Goal: Task Accomplishment & Management: Use online tool/utility

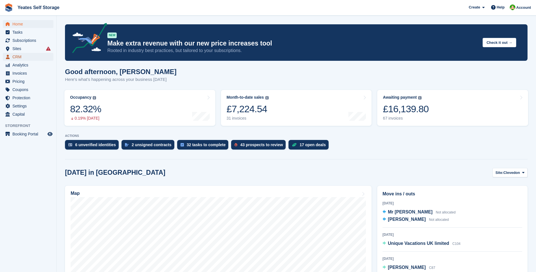
click at [19, 58] on span "CRM" at bounding box center [29, 57] width 34 height 8
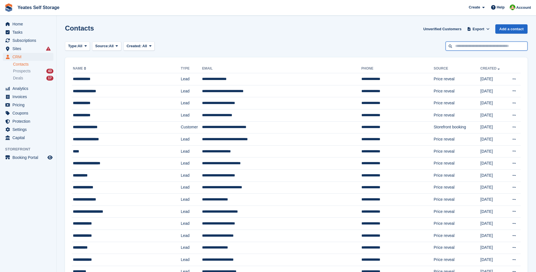
click at [472, 50] on input "text" at bounding box center [487, 46] width 82 height 9
type input "*******"
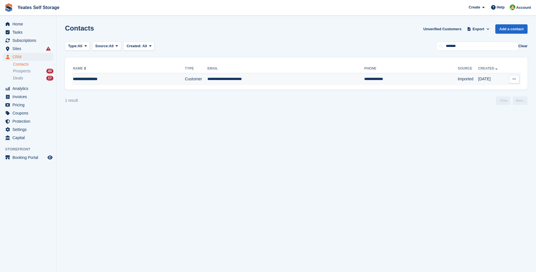
click at [222, 83] on td "**********" at bounding box center [285, 79] width 157 height 12
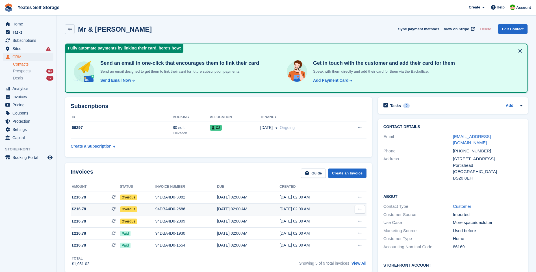
click at [79, 210] on span "£216.78" at bounding box center [79, 209] width 14 height 6
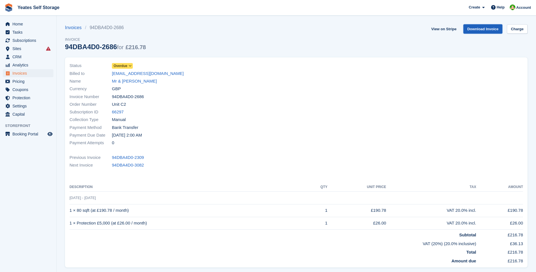
click at [485, 27] on link "Download Invoice" at bounding box center [482, 28] width 39 height 9
click at [450, 27] on link "View on Stripe" at bounding box center [444, 28] width 30 height 9
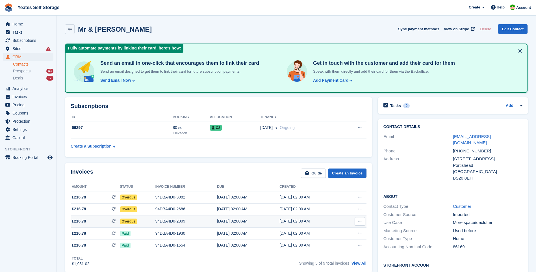
click at [155, 222] on div "94DBA4D0-2309" at bounding box center [186, 221] width 62 height 6
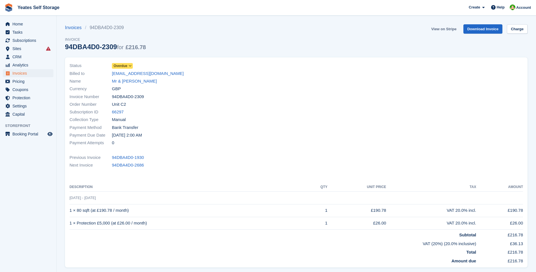
click at [448, 29] on link "View on Stripe" at bounding box center [444, 28] width 30 height 9
click at [18, 26] on span "Home" at bounding box center [29, 24] width 34 height 8
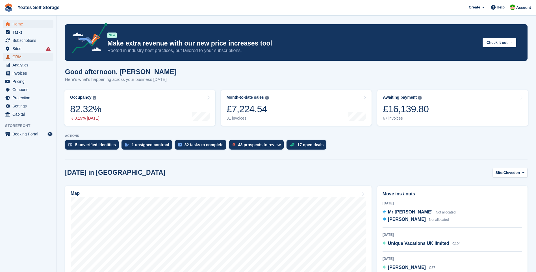
click at [15, 58] on span "CRM" at bounding box center [29, 57] width 34 height 8
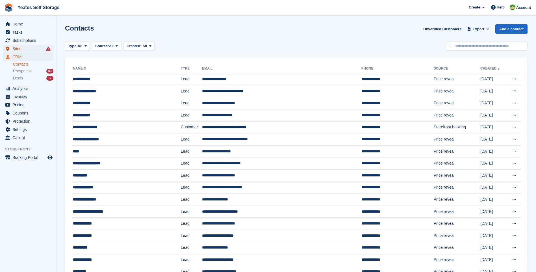
click at [17, 48] on span "Sites" at bounding box center [29, 49] width 34 height 8
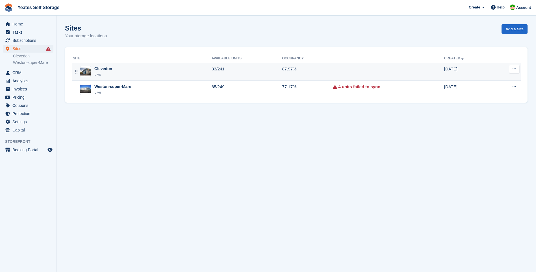
click at [112, 72] on div "Clevedon Live" at bounding box center [142, 72] width 139 height 12
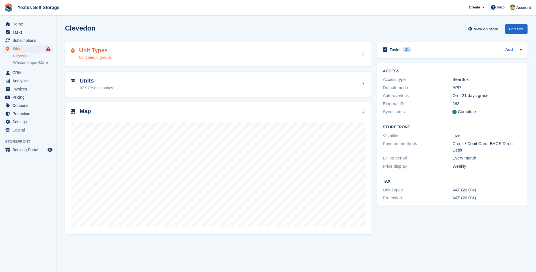
click at [91, 57] on div "53 types, 5 groups" at bounding box center [95, 58] width 32 height 6
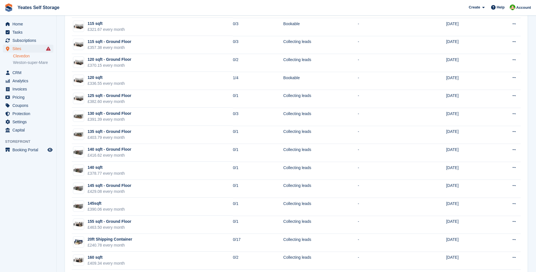
scroll to position [789, 0]
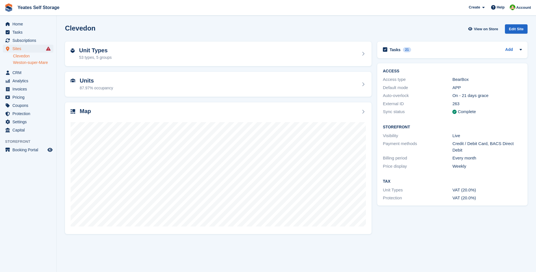
click at [24, 63] on link "Weston-super-Mare" at bounding box center [33, 62] width 40 height 5
click at [91, 59] on div "61 types, 4 groups" at bounding box center [95, 58] width 32 height 6
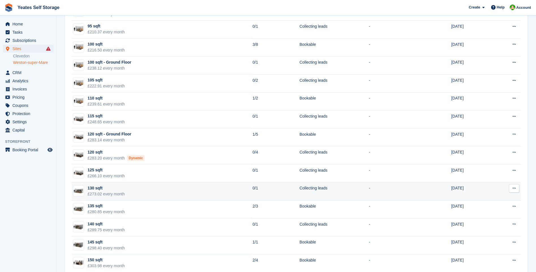
scroll to position [706, 0]
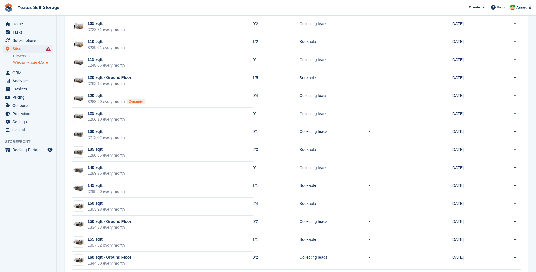
click at [30, 62] on link "Weston-super-Mare" at bounding box center [33, 62] width 40 height 5
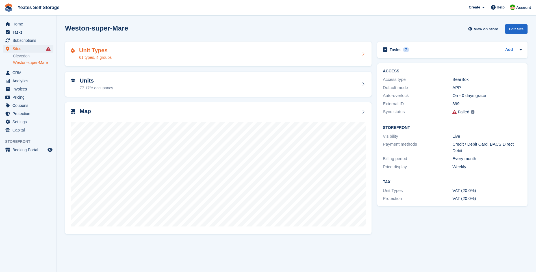
click at [99, 59] on div "61 types, 4 groups" at bounding box center [95, 58] width 32 height 6
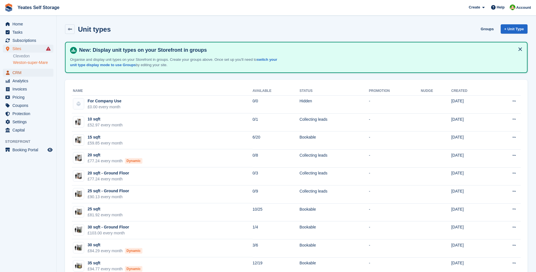
click at [15, 71] on span "CRM" at bounding box center [29, 73] width 34 height 8
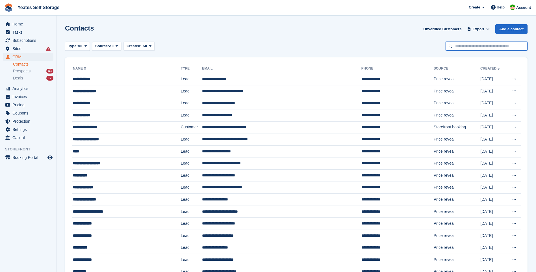
click at [455, 45] on input "text" at bounding box center [487, 46] width 82 height 9
type input "*******"
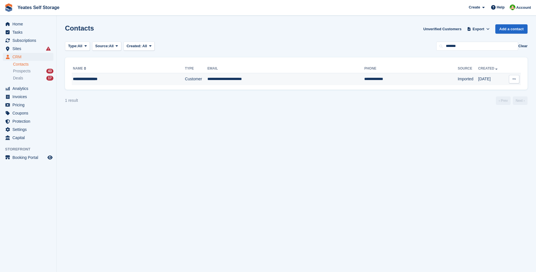
click at [207, 76] on td "**********" at bounding box center [285, 79] width 157 height 12
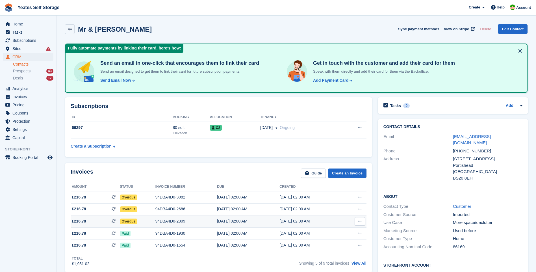
scroll to position [28, 0]
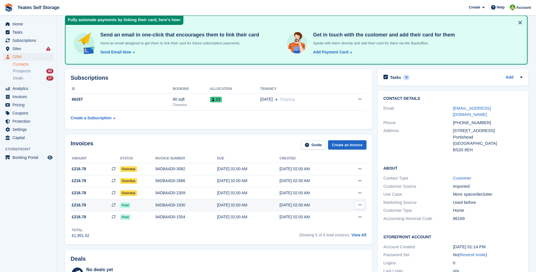
click at [175, 206] on div "94DBA4D0-1930" at bounding box center [186, 205] width 62 height 6
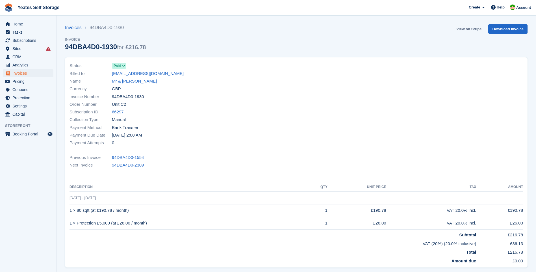
click at [470, 30] on link "View on Stripe" at bounding box center [469, 28] width 30 height 9
click at [19, 25] on span "Home" at bounding box center [29, 24] width 34 height 8
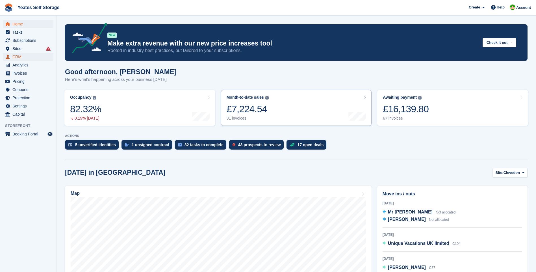
click at [18, 57] on span "CRM" at bounding box center [29, 57] width 34 height 8
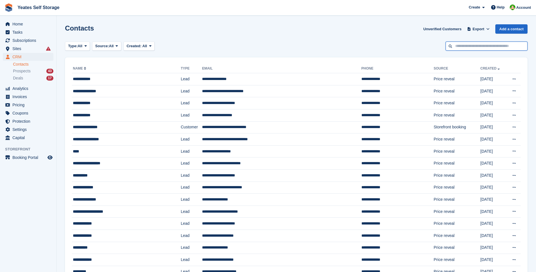
click at [466, 46] on input "text" at bounding box center [487, 46] width 82 height 9
type input "*******"
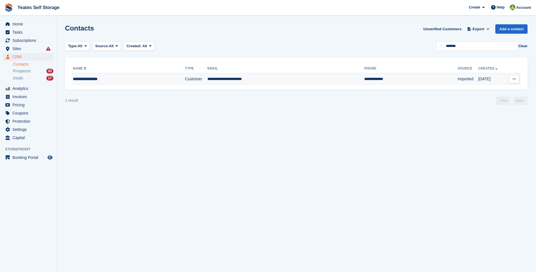
click at [185, 81] on td "Customer" at bounding box center [196, 79] width 23 height 12
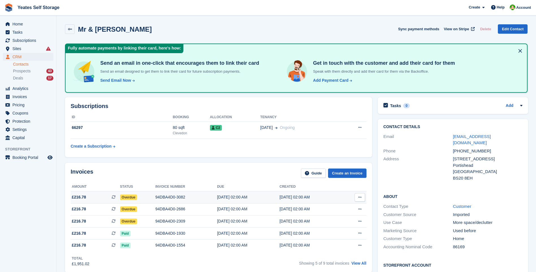
click at [129, 196] on span "Overdue" at bounding box center [128, 197] width 17 height 6
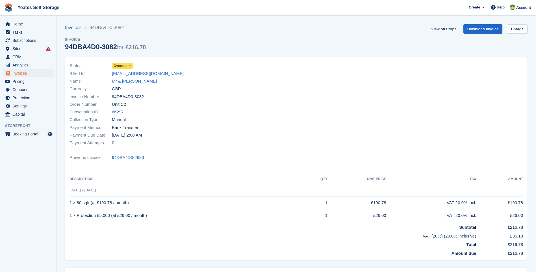
click at [130, 67] on icon at bounding box center [130, 65] width 3 height 3
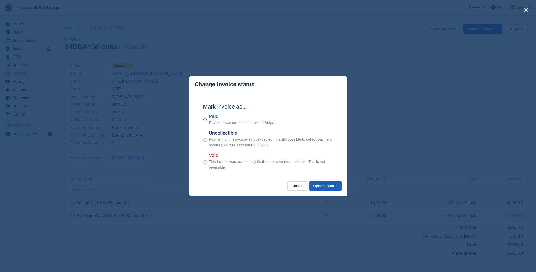
click at [336, 188] on button "Update status" at bounding box center [325, 185] width 32 height 9
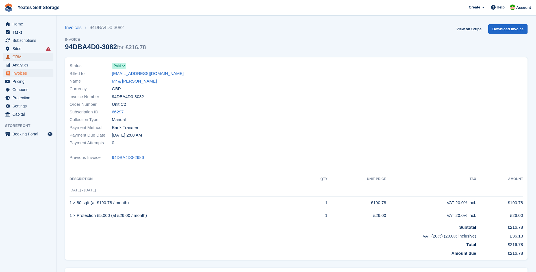
click at [16, 57] on span "CRM" at bounding box center [29, 57] width 34 height 8
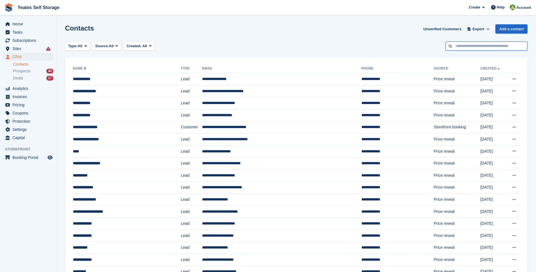
click at [467, 50] on input "text" at bounding box center [487, 46] width 82 height 9
type input "*******"
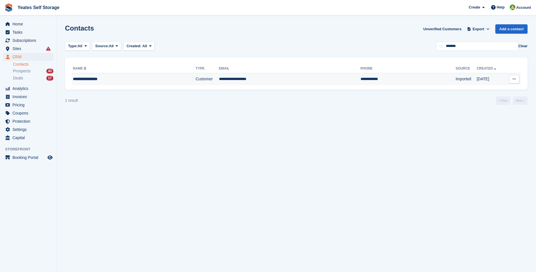
click at [86, 79] on div "**********" at bounding box center [118, 79] width 90 height 6
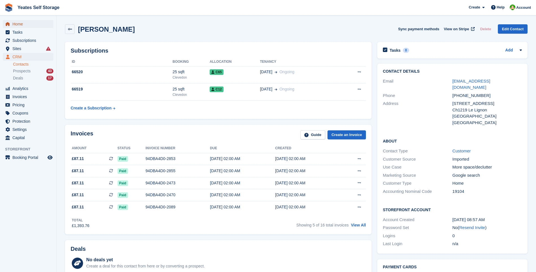
click at [16, 24] on span "Home" at bounding box center [29, 24] width 34 height 8
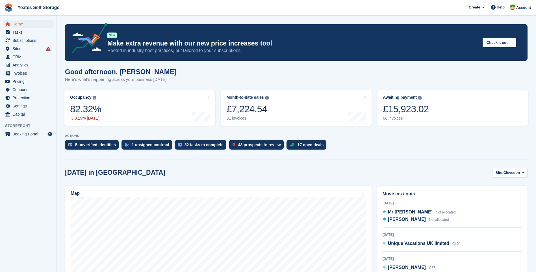
click at [19, 27] on span "Home" at bounding box center [29, 24] width 34 height 8
click at [19, 40] on span "Subscriptions" at bounding box center [29, 40] width 34 height 8
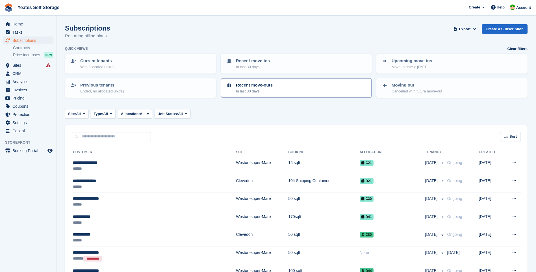
click at [272, 89] on div "Recent move-outs In last 30 days" at bounding box center [296, 88] width 141 height 12
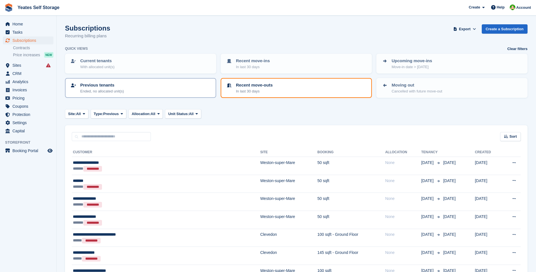
click at [93, 85] on p "Previous tenants" at bounding box center [102, 85] width 44 height 6
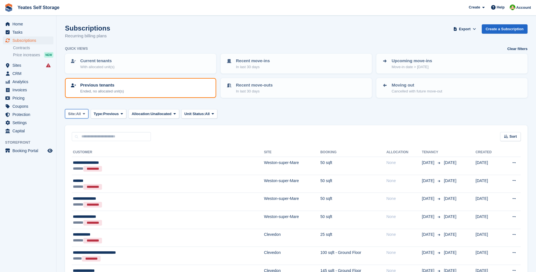
click at [82, 113] on span at bounding box center [84, 113] width 5 height 5
click at [92, 147] on link "Weston-super-Mare" at bounding box center [92, 147] width 49 height 10
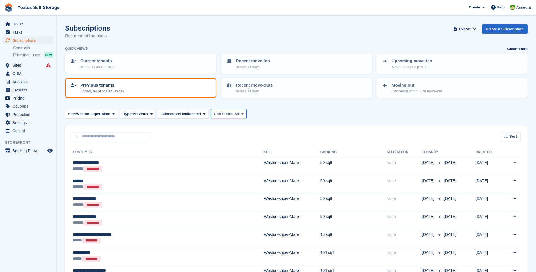
click at [237, 110] on button "Unit Status: All" at bounding box center [229, 113] width 36 height 9
click at [468, 29] on span "Export" at bounding box center [465, 29] width 12 height 6
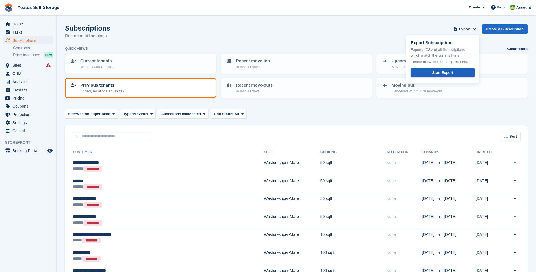
click at [449, 69] on link "Start Export" at bounding box center [443, 72] width 64 height 9
